Goal: Find contact information: Find contact information

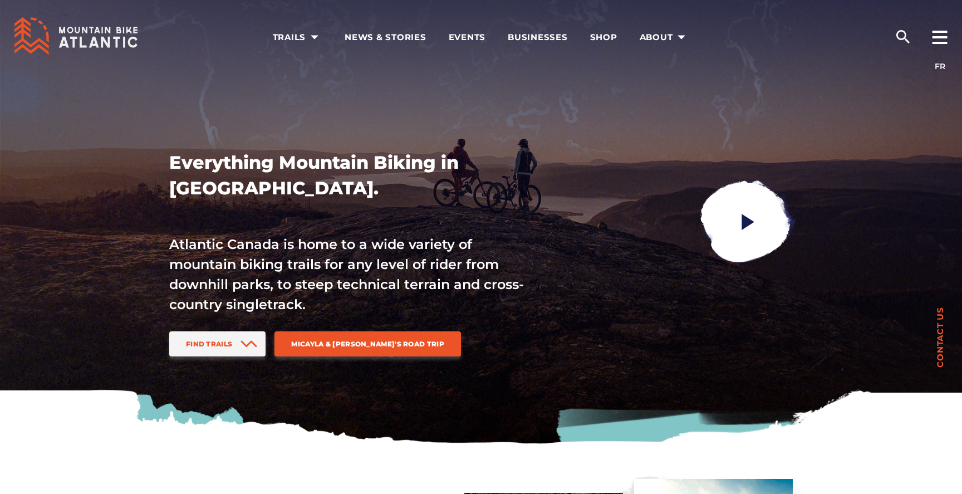
click at [938, 347] on span "Contact us" at bounding box center [940, 337] width 8 height 61
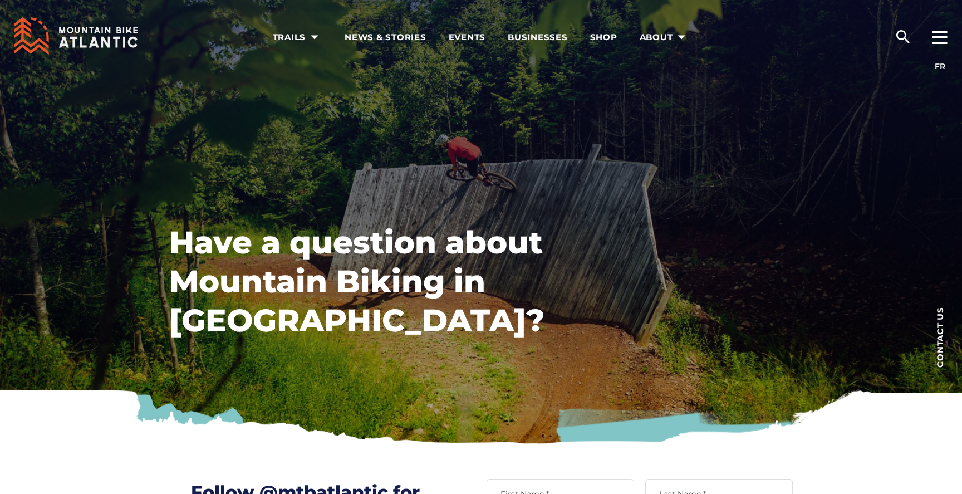
click at [93, 43] on icon at bounding box center [75, 36] width 123 height 38
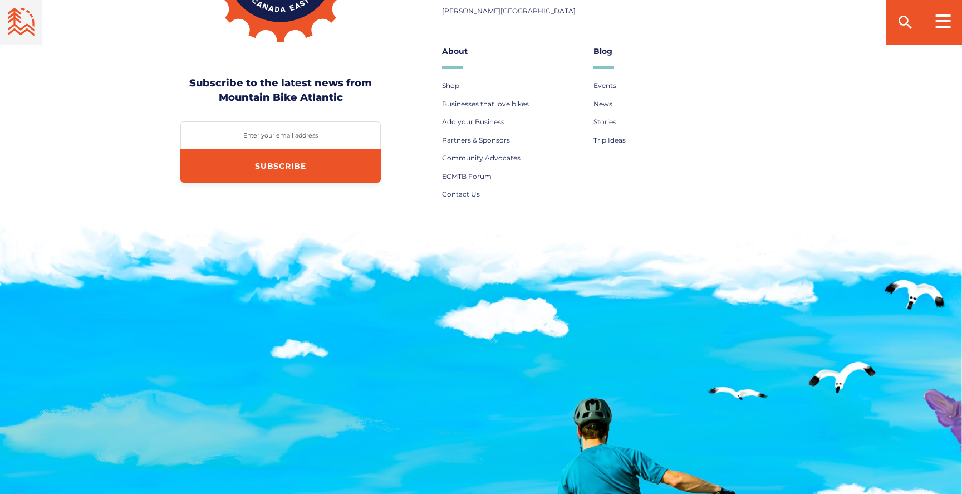
scroll to position [4560, 0]
